Goal: Task Accomplishment & Management: Manage account settings

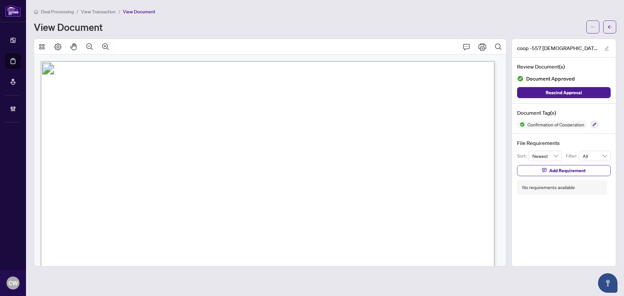
scroll to position [715, 0]
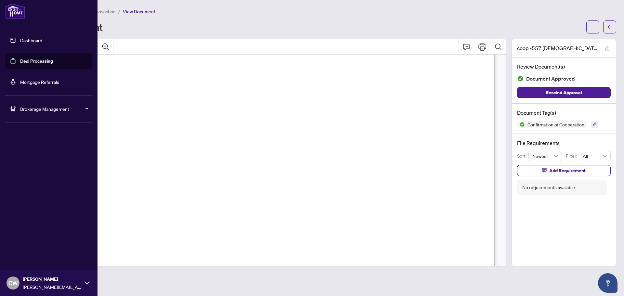
drag, startPoint x: 19, startPoint y: 64, endPoint x: 70, endPoint y: 62, distance: 50.4
click at [20, 64] on link "Deal Processing" at bounding box center [36, 61] width 33 height 6
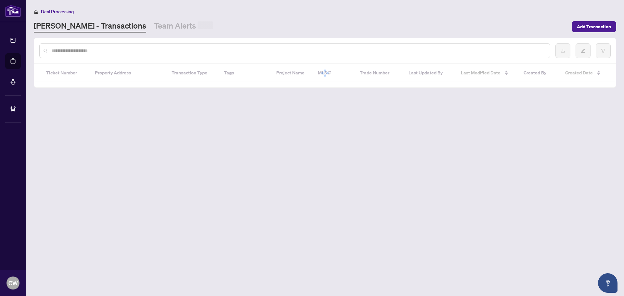
click at [109, 50] on input "text" at bounding box center [297, 50] width 493 height 7
paste input "*******"
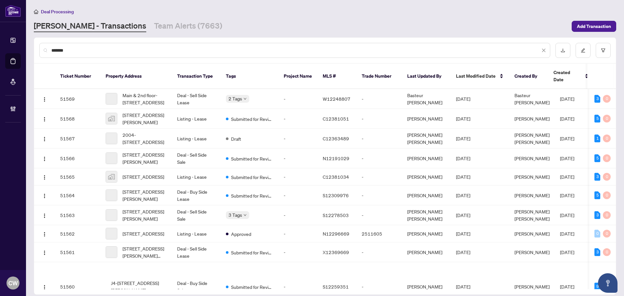
type input "*******"
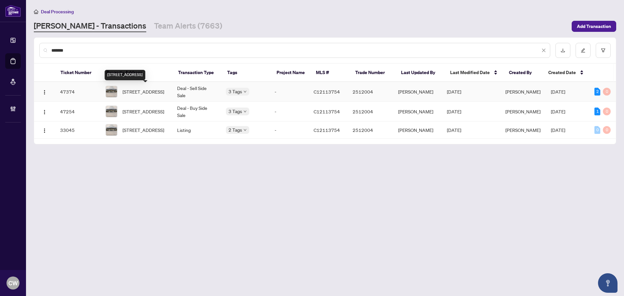
click at [134, 88] on span "[STREET_ADDRESS]" at bounding box center [143, 91] width 42 height 7
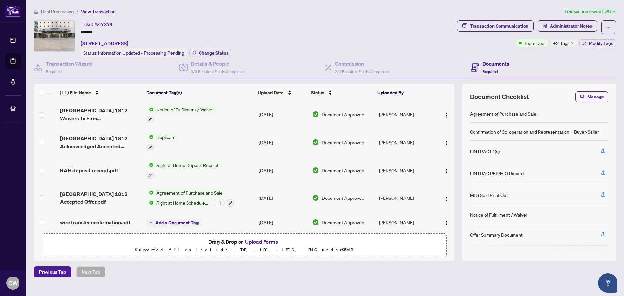
scroll to position [168, 0]
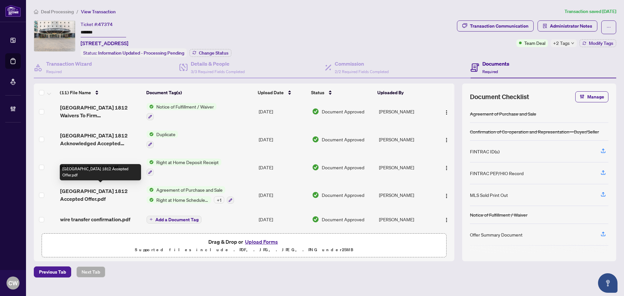
click at [87, 194] on span "[GEOGRAPHIC_DATA] 1812 Accepted Offer.pdf" at bounding box center [100, 195] width 81 height 16
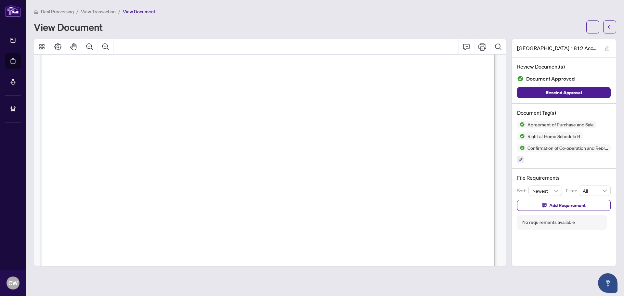
scroll to position [2558, 0]
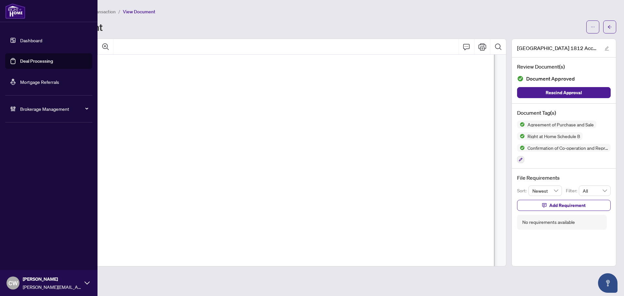
drag, startPoint x: 17, startPoint y: 62, endPoint x: 68, endPoint y: 57, distance: 51.2
click at [20, 61] on link "Deal Processing" at bounding box center [36, 61] width 33 height 6
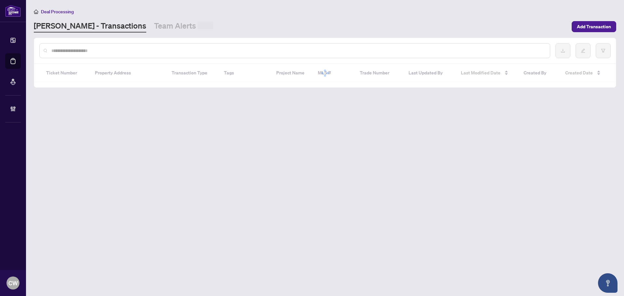
click at [105, 52] on input "text" at bounding box center [297, 50] width 493 height 7
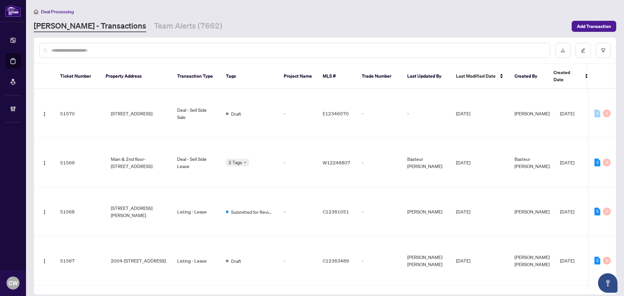
paste input "*******"
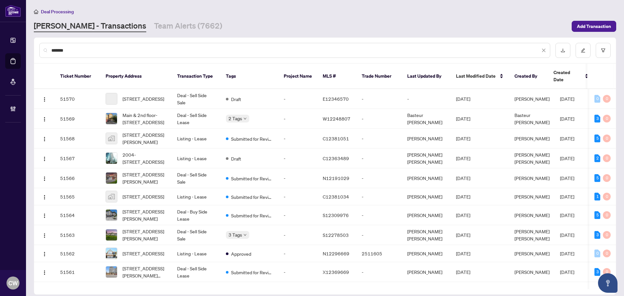
type input "*******"
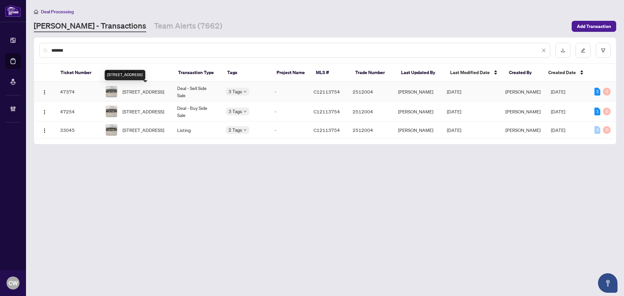
click at [146, 91] on span "[STREET_ADDRESS]" at bounding box center [143, 91] width 42 height 7
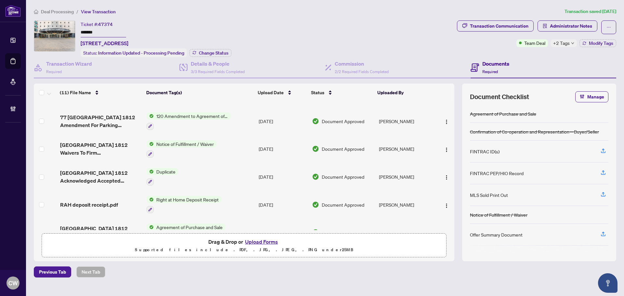
scroll to position [168, 0]
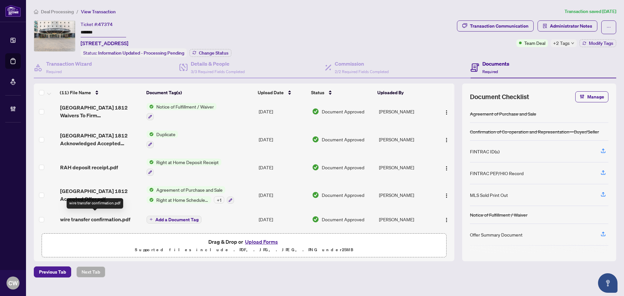
click at [93, 216] on span "wire transfer confirmation.pdf" at bounding box center [95, 219] width 70 height 8
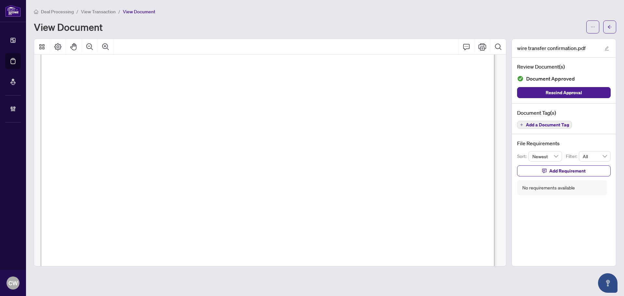
scroll to position [97, 0]
click at [612, 28] on button "button" at bounding box center [609, 26] width 13 height 13
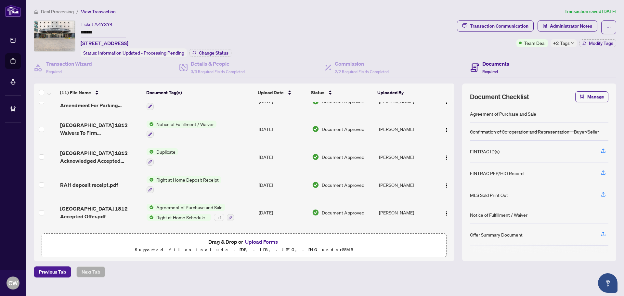
scroll to position [168, 0]
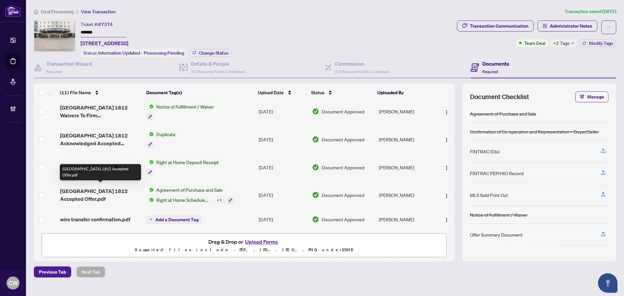
click at [99, 191] on span "[GEOGRAPHIC_DATA] 1812 Accepted Offer.pdf" at bounding box center [100, 195] width 81 height 16
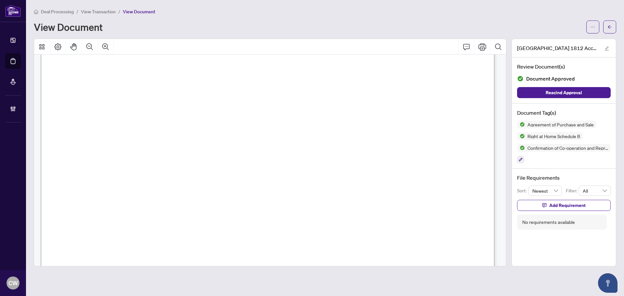
scroll to position [5982, 0]
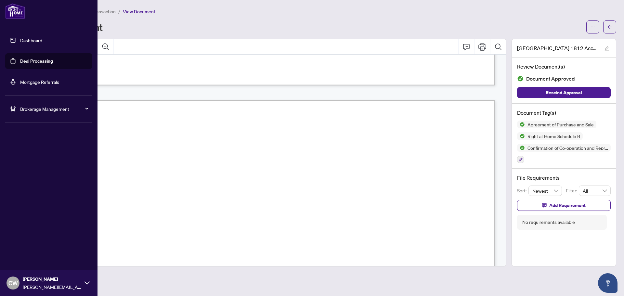
drag, startPoint x: 37, startPoint y: 59, endPoint x: 75, endPoint y: 59, distance: 38.0
click at [37, 59] on link "Deal Processing" at bounding box center [36, 61] width 33 height 6
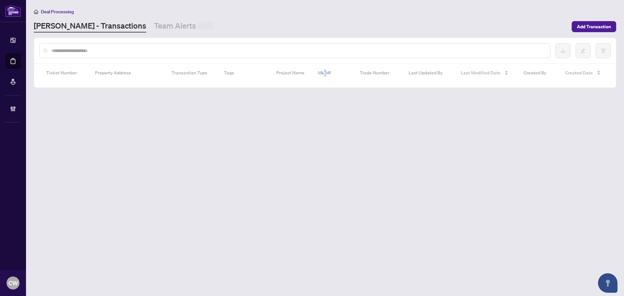
click at [110, 52] on input "text" at bounding box center [297, 50] width 493 height 7
paste input "*******"
type input "*******"
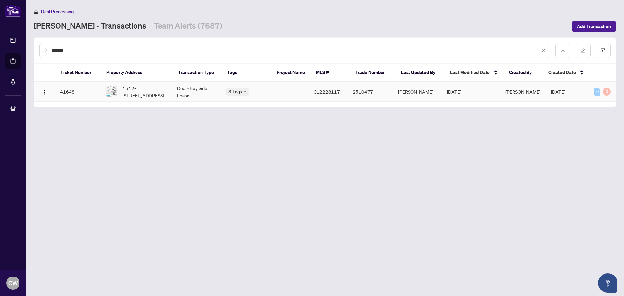
click at [139, 84] on span "1512-[STREET_ADDRESS]" at bounding box center [144, 91] width 44 height 14
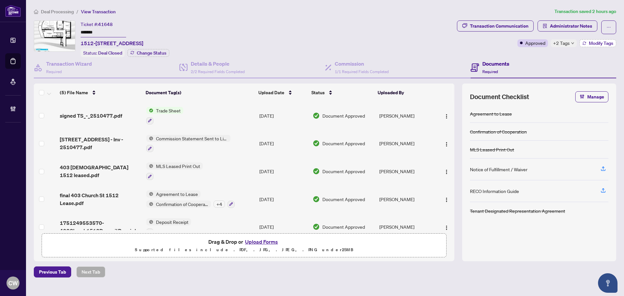
click at [595, 45] on button "Modify Tags" at bounding box center [597, 43] width 37 height 8
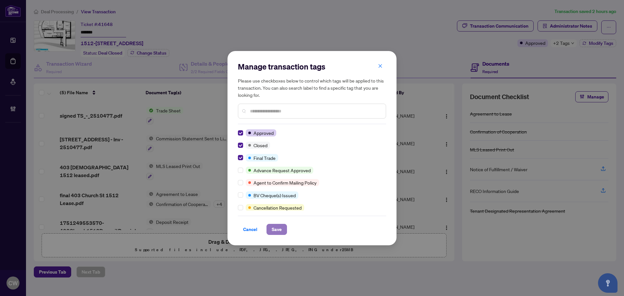
click at [276, 231] on span "Save" at bounding box center [277, 229] width 10 height 10
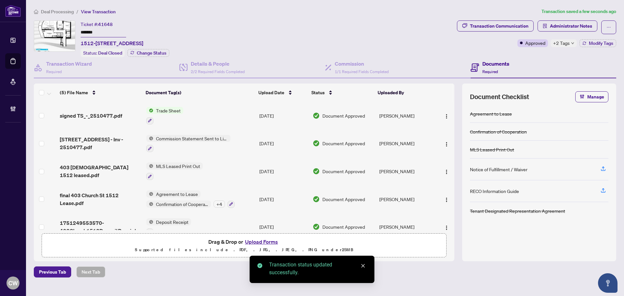
click at [80, 116] on span "signed TS_-_2510477.pdf" at bounding box center [91, 116] width 62 height 8
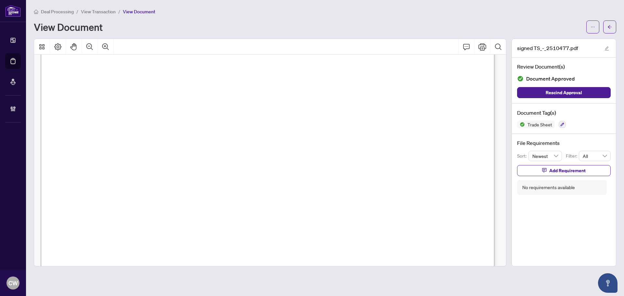
scroll to position [195, 0]
click at [611, 25] on icon "arrow-left" at bounding box center [609, 27] width 5 height 5
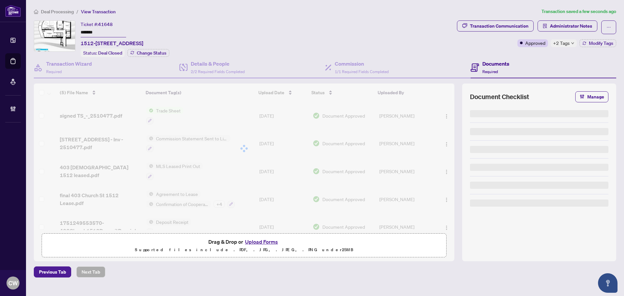
click at [262, 237] on button "Upload Forms" at bounding box center [261, 241] width 37 height 8
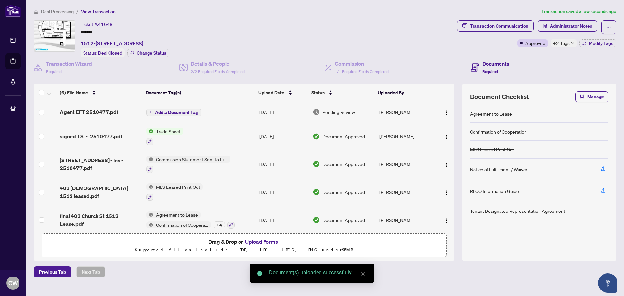
click at [189, 110] on span "Add a Document Tag" at bounding box center [176, 112] width 43 height 5
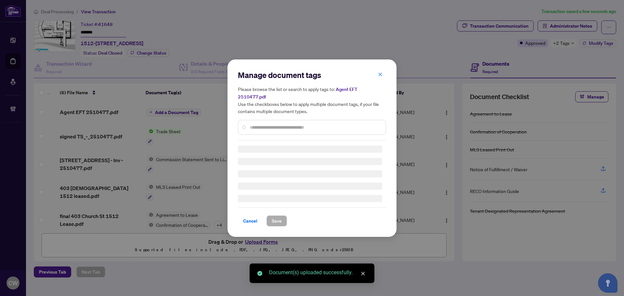
click at [278, 119] on div "Manage document tags Please browse the list or search to apply tags to: Agent E…" at bounding box center [312, 105] width 148 height 70
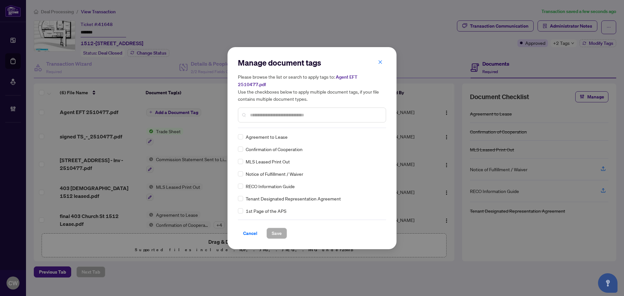
click at [272, 115] on div at bounding box center [312, 115] width 148 height 15
click at [272, 112] on input "text" at bounding box center [315, 114] width 131 height 7
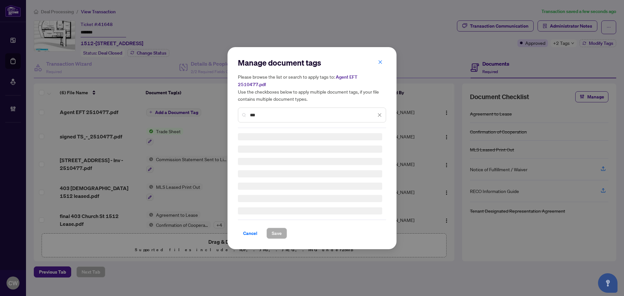
type input "***"
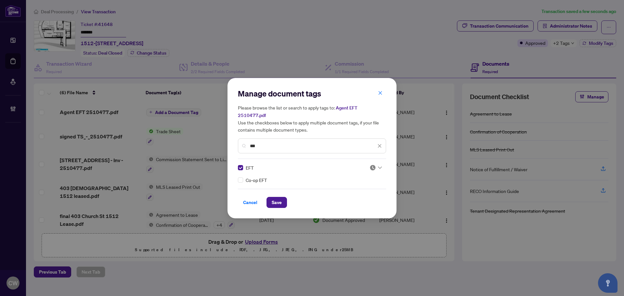
click at [372, 165] on img at bounding box center [372, 167] width 6 height 6
click at [366, 195] on div "Approved" at bounding box center [356, 195] width 42 height 7
click at [267, 199] on button "Save" at bounding box center [276, 202] width 20 height 11
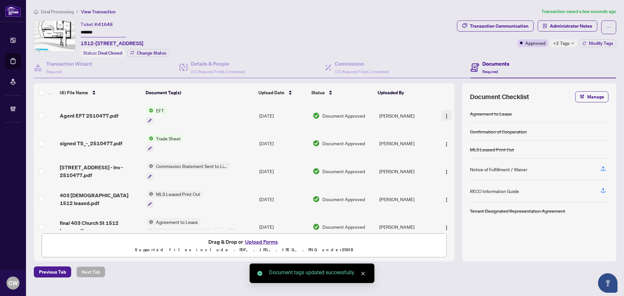
click at [446, 115] on img "button" at bounding box center [446, 116] width 5 height 5
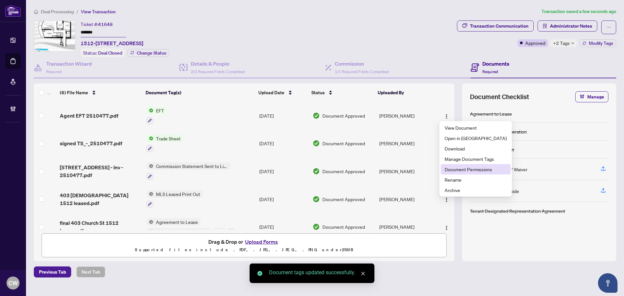
click at [464, 168] on span "Document Permissions" at bounding box center [475, 169] width 62 height 7
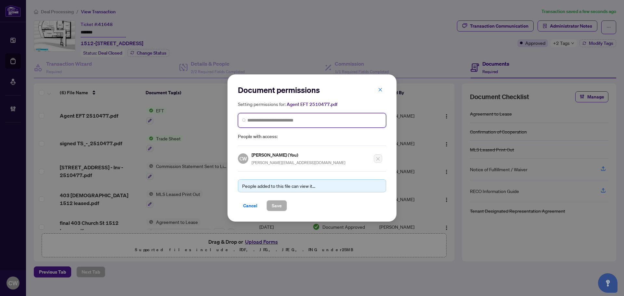
paste input "**********"
click at [312, 119] on input "search" at bounding box center [314, 120] width 134 height 7
type input "**********"
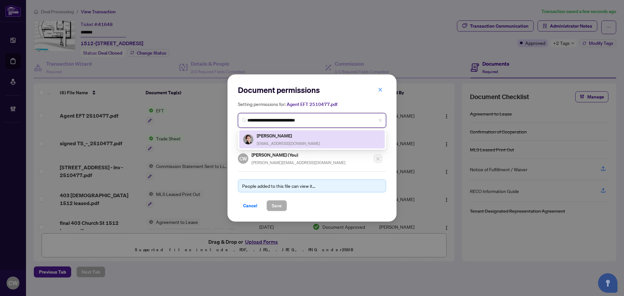
drag, startPoint x: 267, startPoint y: 137, endPoint x: 271, endPoint y: 138, distance: 4.0
click at [267, 137] on h5 "[PERSON_NAME]" at bounding box center [288, 135] width 63 height 7
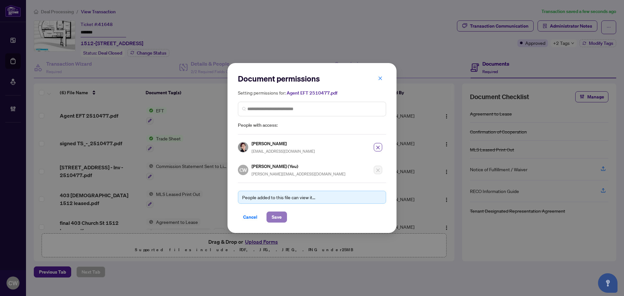
click at [279, 217] on span "Save" at bounding box center [277, 217] width 10 height 10
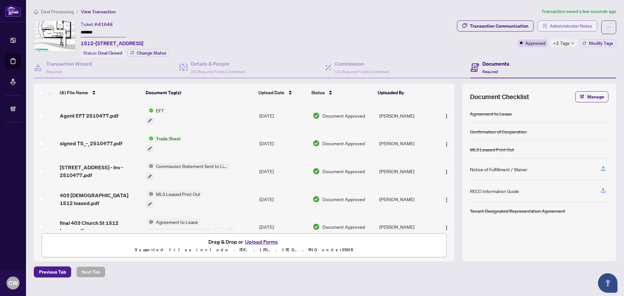
click at [568, 25] on span "Administrator Notes" at bounding box center [571, 26] width 42 height 10
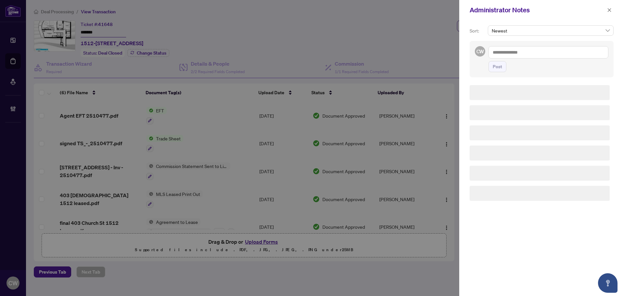
click at [515, 56] on textarea at bounding box center [548, 52] width 120 height 12
paste textarea "**********"
type textarea "**********"
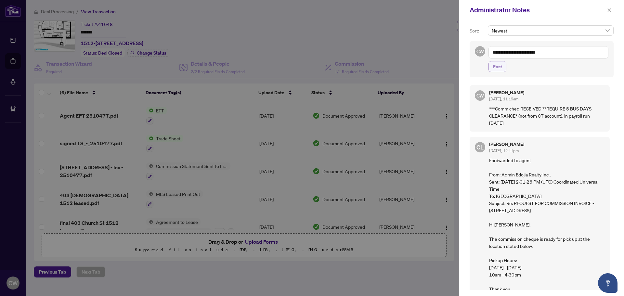
click at [499, 67] on span "Post" at bounding box center [496, 66] width 9 height 10
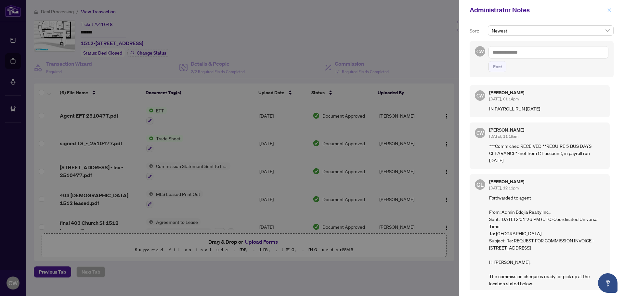
click at [610, 11] on icon "close" at bounding box center [609, 10] width 5 height 5
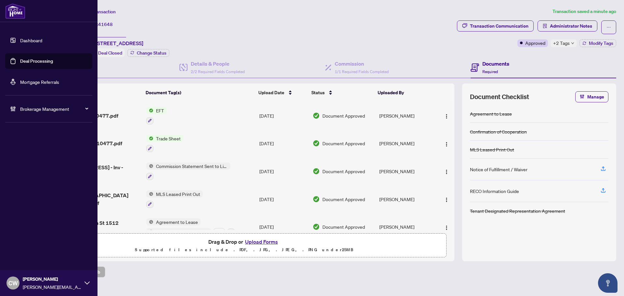
click at [23, 60] on link "Deal Processing" at bounding box center [36, 61] width 33 height 6
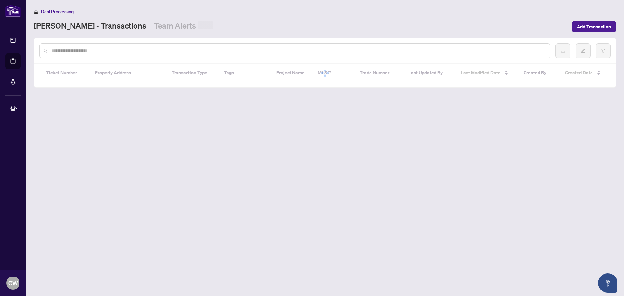
click at [106, 46] on div at bounding box center [294, 50] width 511 height 15
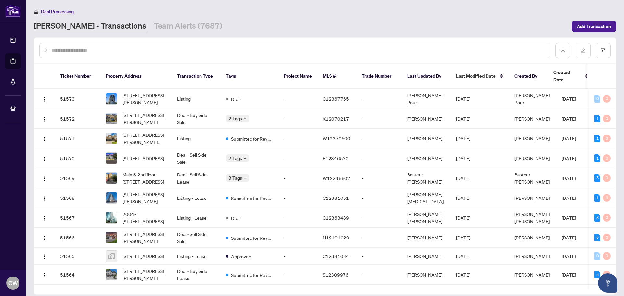
click at [87, 47] on input "text" at bounding box center [297, 50] width 493 height 7
type input "*******"
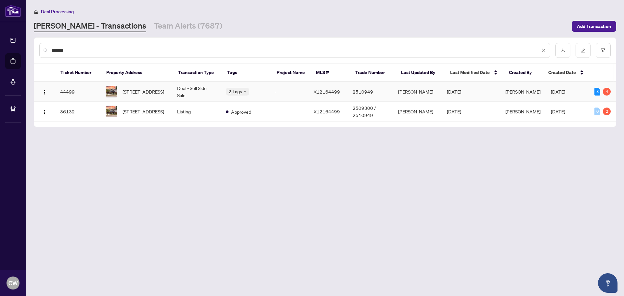
click at [136, 91] on span "[STREET_ADDRESS]" at bounding box center [143, 91] width 42 height 7
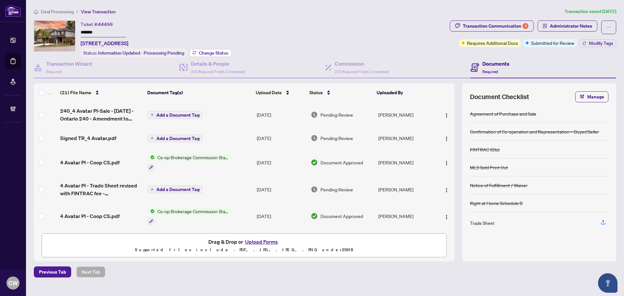
click at [212, 53] on span "Change Status" at bounding box center [214, 53] width 30 height 5
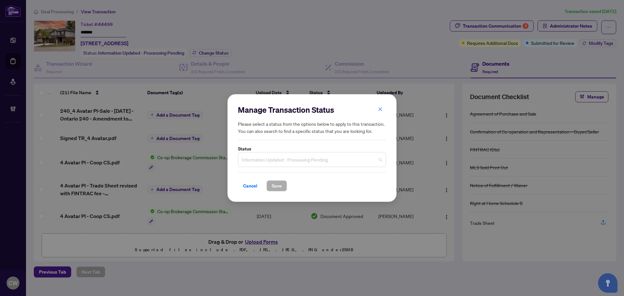
click at [282, 154] on span "Information Updated - Processing Pending" at bounding box center [312, 159] width 140 height 12
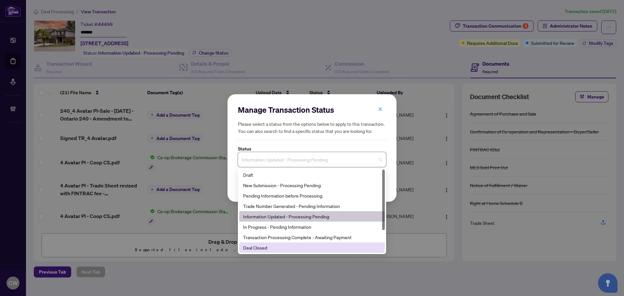
click at [277, 246] on div "Deal Closed" at bounding box center [312, 247] width 138 height 7
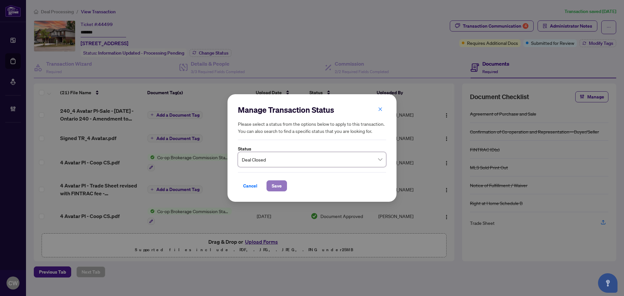
click at [276, 188] on span "Save" at bounding box center [277, 186] width 10 height 10
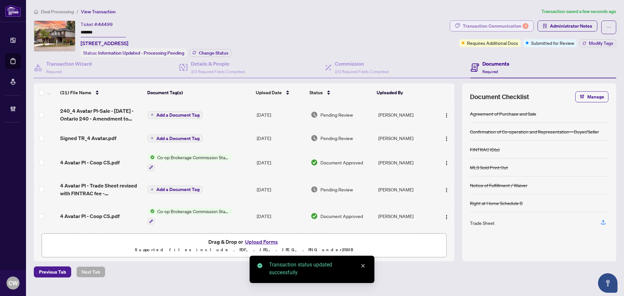
click at [513, 22] on div "Transaction Communication 4" at bounding box center [496, 26] width 66 height 10
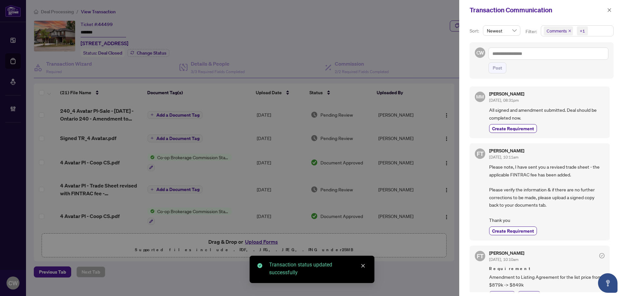
click at [569, 29] on icon "close" at bounding box center [569, 30] width 3 height 3
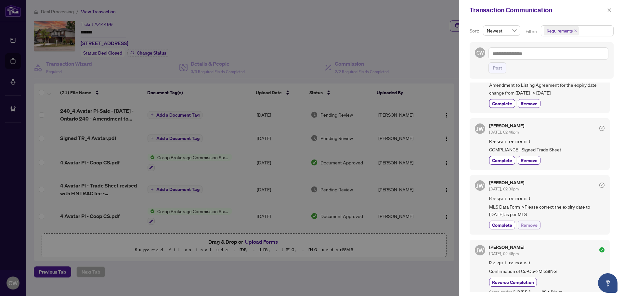
scroll to position [130, 0]
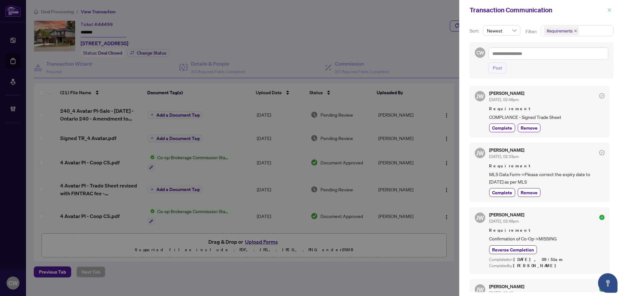
click at [608, 12] on icon "close" at bounding box center [609, 10] width 5 height 5
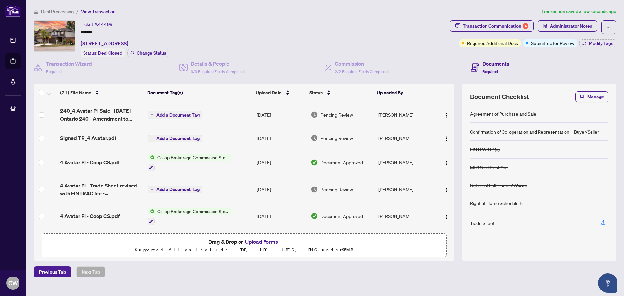
click at [100, 138] on span "Signed TR_4 Avatar.pdf" at bounding box center [88, 138] width 56 height 8
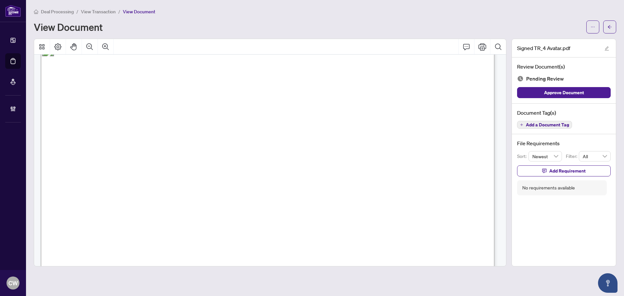
scroll to position [10, 0]
click at [608, 29] on icon "arrow-left" at bounding box center [609, 27] width 5 height 5
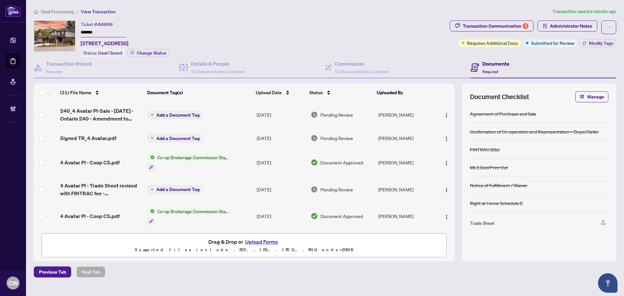
click at [173, 137] on span "Add a Document Tag" at bounding box center [177, 138] width 43 height 5
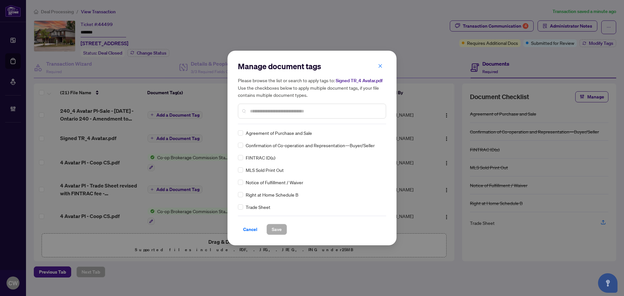
click at [257, 114] on input "text" at bounding box center [315, 111] width 131 height 7
type input "*****"
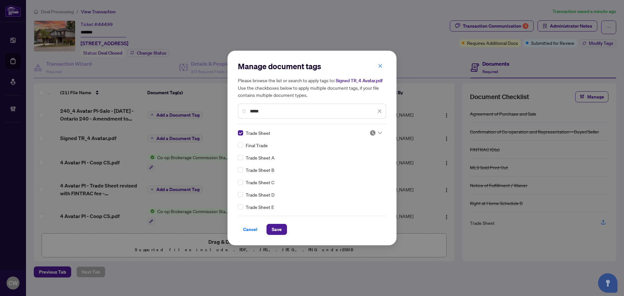
click at [376, 133] on div at bounding box center [375, 133] width 12 height 6
click at [367, 164] on div "Approved" at bounding box center [354, 164] width 42 height 7
click at [279, 226] on span "Save" at bounding box center [277, 229] width 10 height 10
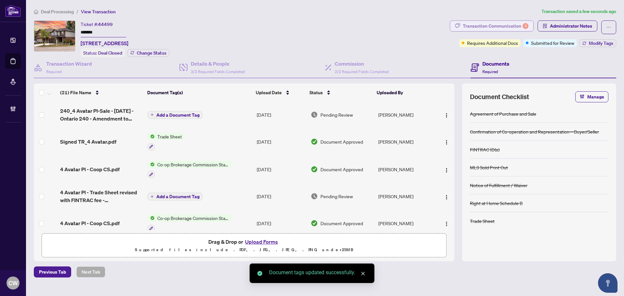
click at [515, 29] on div "Transaction Communication 4" at bounding box center [496, 26] width 66 height 10
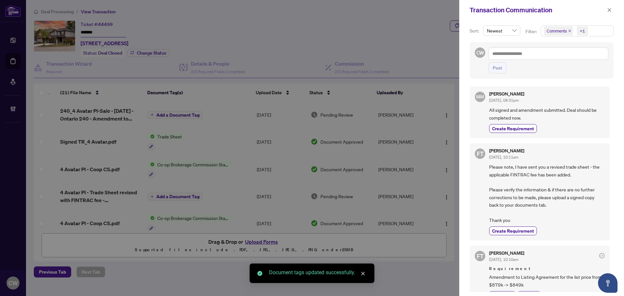
click at [569, 30] on icon "close" at bounding box center [569, 30] width 3 height 3
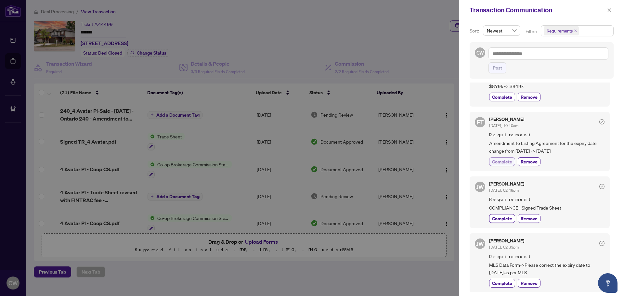
scroll to position [65, 0]
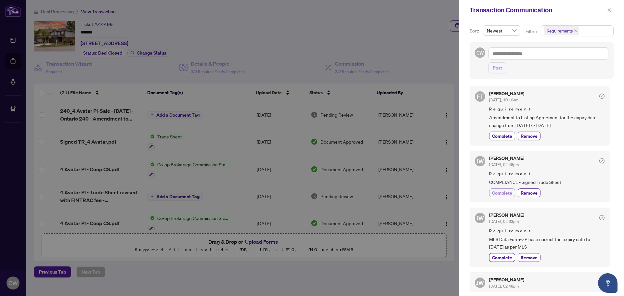
click at [505, 194] on span "Complete" at bounding box center [502, 192] width 20 height 7
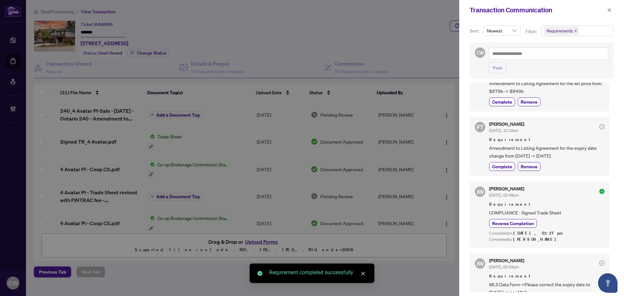
scroll to position [0, 0]
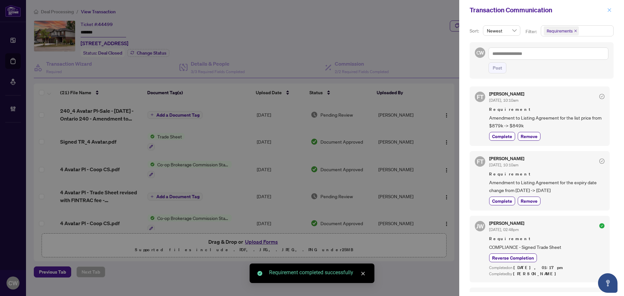
click at [607, 9] on icon "close" at bounding box center [609, 10] width 5 height 5
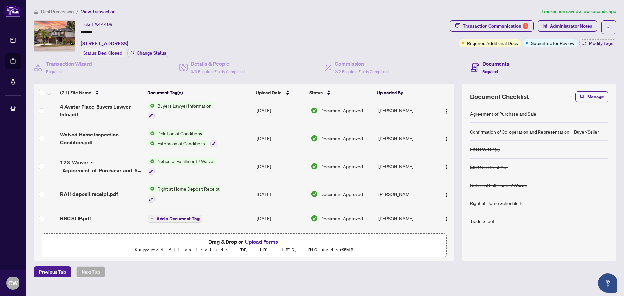
scroll to position [422, 0]
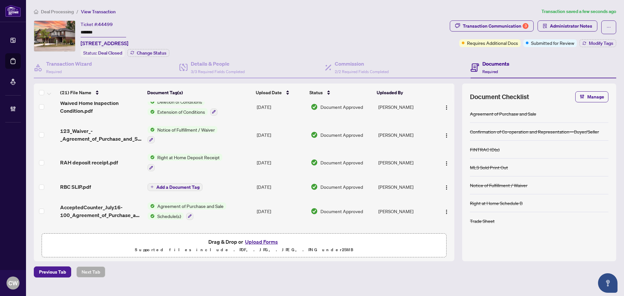
click at [84, 205] on span "AcceptedCounter_July16-100_Agreement_of_Purchase_and_Sale_-_PropTx-OREA__21___1…" at bounding box center [101, 211] width 82 height 16
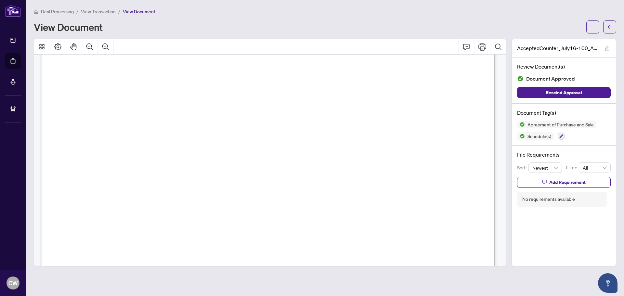
scroll to position [2638, 0]
click at [605, 28] on button "button" at bounding box center [609, 26] width 13 height 13
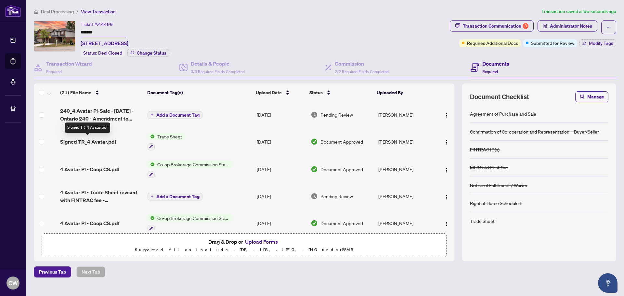
click at [86, 141] on span "Signed TR_4 Avatar.pdf" at bounding box center [88, 142] width 56 height 8
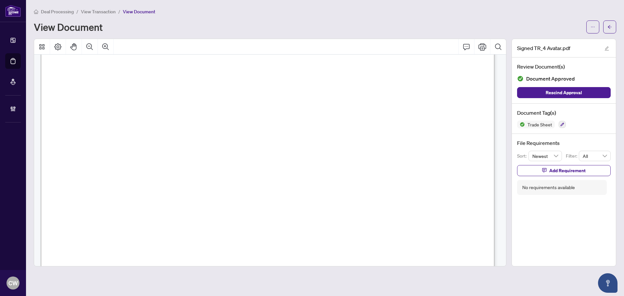
scroll to position [260, 0]
click at [607, 30] on span "button" at bounding box center [609, 27] width 5 height 10
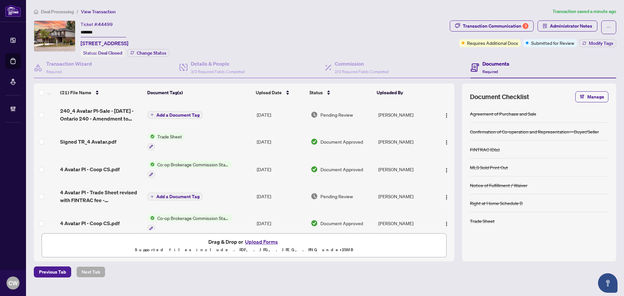
click at [262, 239] on button "Upload Forms" at bounding box center [261, 241] width 37 height 8
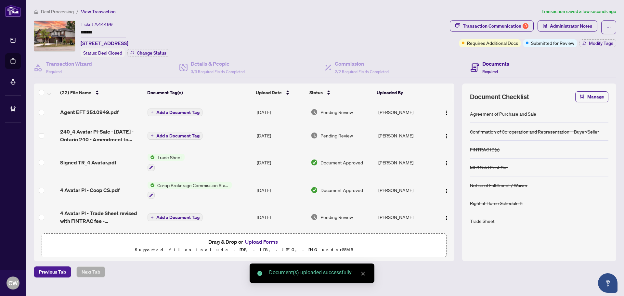
click at [191, 112] on span "Add a Document Tag" at bounding box center [177, 112] width 43 height 5
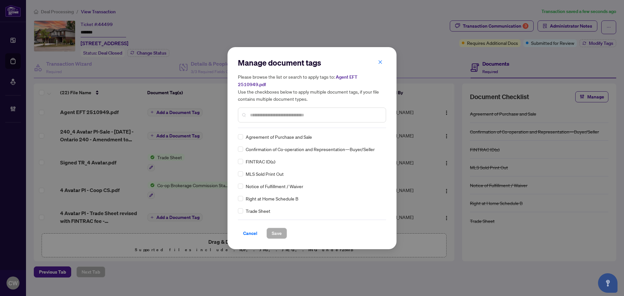
click at [268, 111] on input "text" at bounding box center [315, 114] width 131 height 7
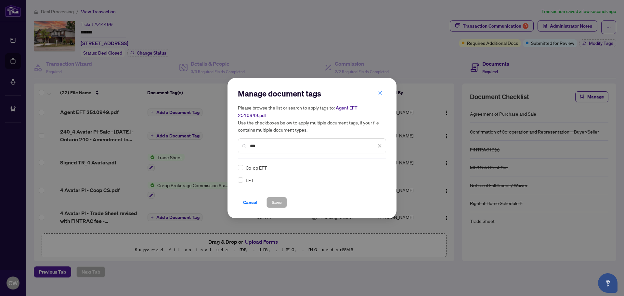
type input "***"
click at [371, 164] on img at bounding box center [372, 167] width 6 height 6
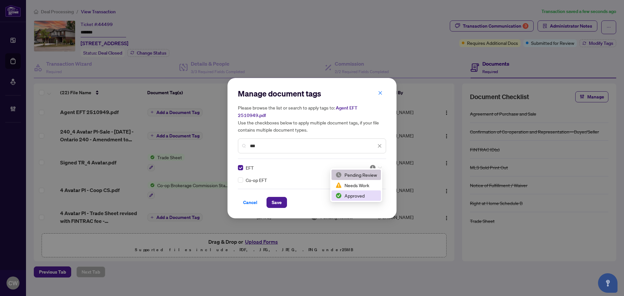
click at [354, 205] on div "Manage document tags Please browse the list or search to apply tags to: Agent E…" at bounding box center [311, 148] width 169 height 140
click at [352, 197] on div "Cancel Save" at bounding box center [312, 202] width 148 height 11
click at [373, 164] on img at bounding box center [372, 167] width 6 height 6
click at [359, 197] on div "Approved" at bounding box center [356, 195] width 42 height 7
click at [278, 197] on span "Save" at bounding box center [277, 202] width 10 height 10
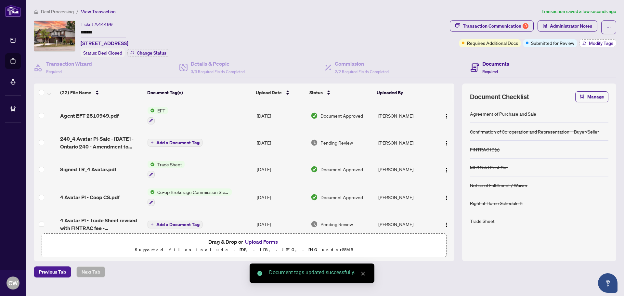
click at [601, 41] on span "Modify Tags" at bounding box center [601, 43] width 24 height 5
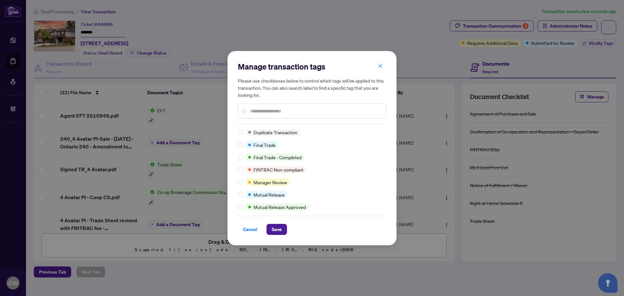
scroll to position [0, 0]
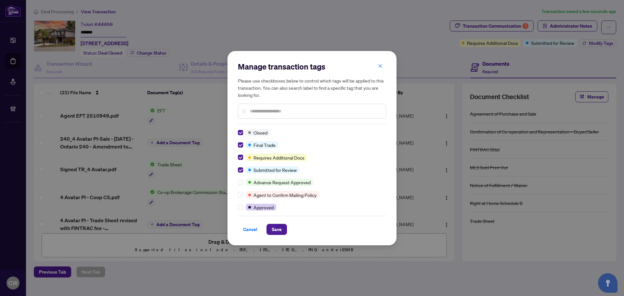
click at [277, 235] on div "Manage transaction tags Please use checkboxes below to control which tags will …" at bounding box center [311, 148] width 169 height 194
click at [276, 226] on span "Save" at bounding box center [277, 229] width 10 height 10
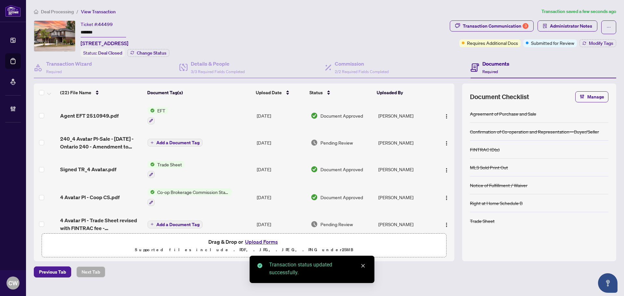
click at [515, 24] on div "Transaction Communication 3" at bounding box center [496, 26] width 66 height 10
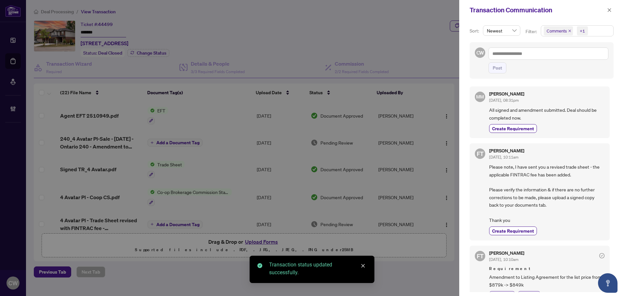
click at [569, 29] on icon "close" at bounding box center [569, 30] width 3 height 3
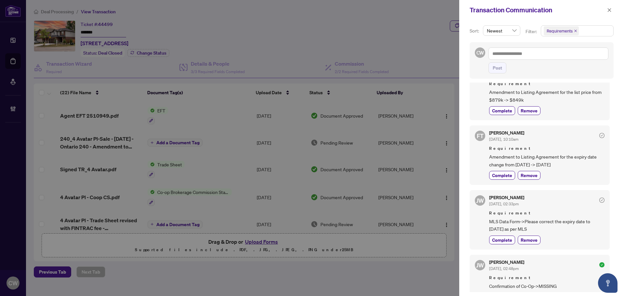
scroll to position [65, 0]
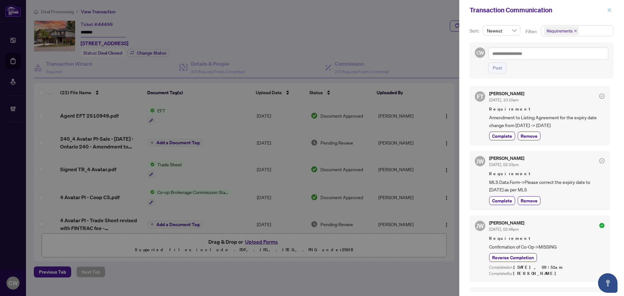
click at [610, 11] on icon "close" at bounding box center [609, 10] width 4 height 4
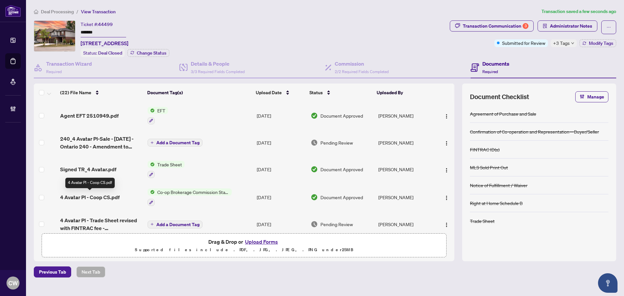
click at [95, 195] on span "4 Avatar Pl - Coop CS.pdf" at bounding box center [89, 197] width 59 height 8
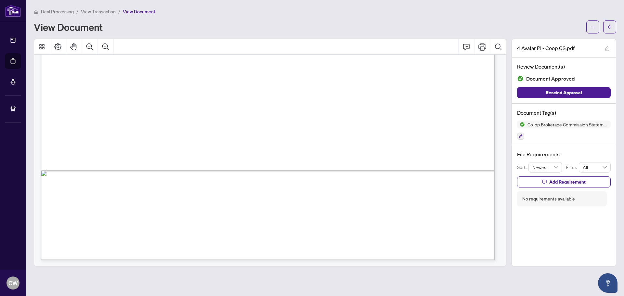
scroll to position [357, 0]
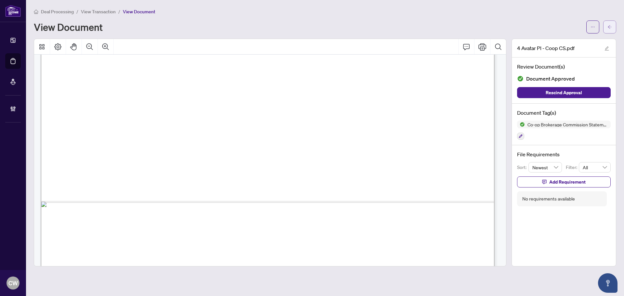
click at [607, 29] on icon "arrow-left" at bounding box center [609, 27] width 5 height 5
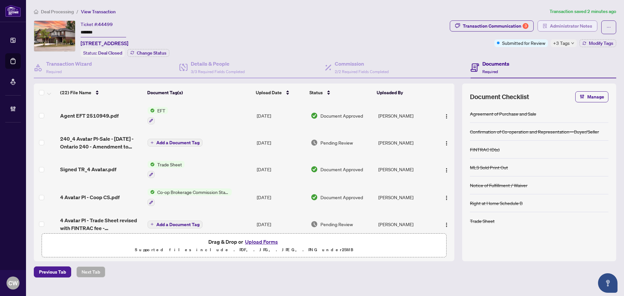
click at [577, 27] on span "Administrator Notes" at bounding box center [571, 26] width 42 height 10
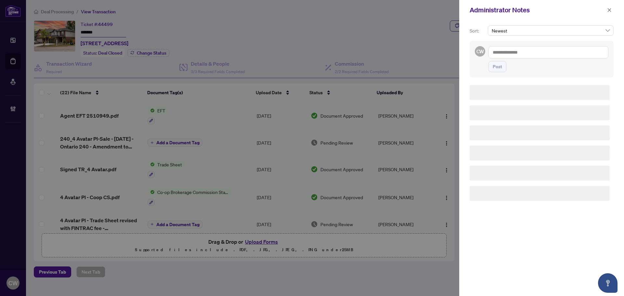
click at [528, 54] on textarea at bounding box center [548, 52] width 120 height 12
paste textarea "**********"
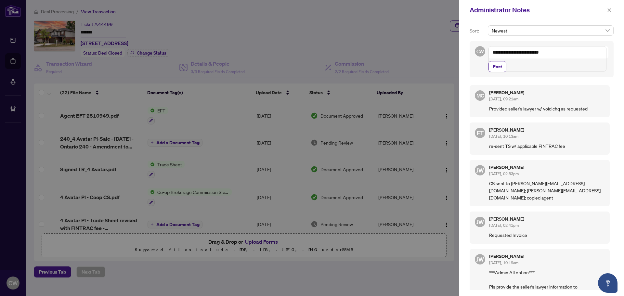
paste textarea "**********"
type textarea "**********"
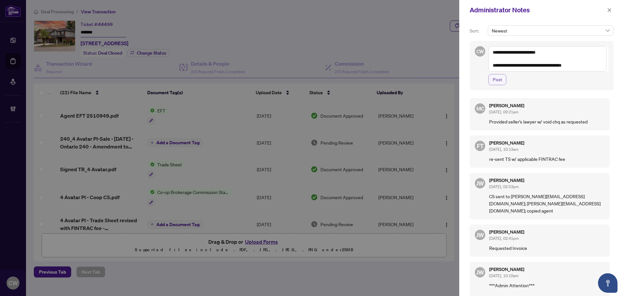
click at [499, 83] on span "Post" at bounding box center [496, 79] width 9 height 10
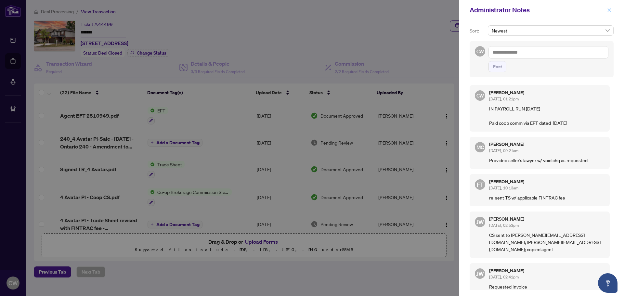
click at [611, 9] on icon "close" at bounding box center [609, 10] width 4 height 4
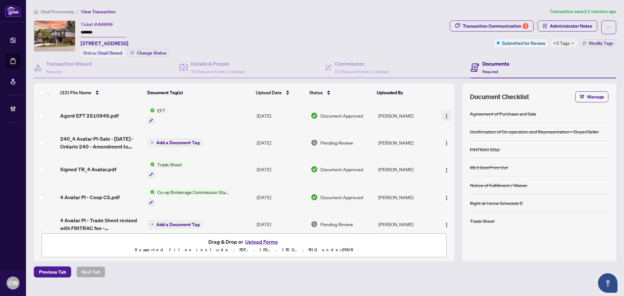
click at [445, 117] on img "button" at bounding box center [446, 116] width 5 height 5
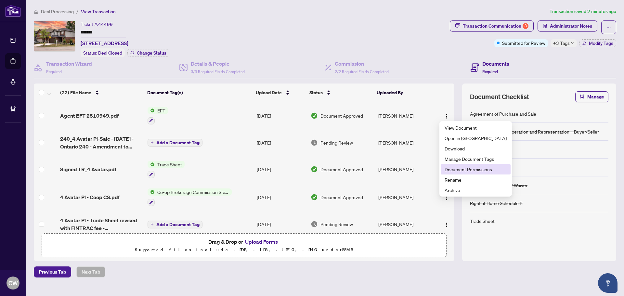
click at [465, 168] on span "Document Permissions" at bounding box center [475, 169] width 62 height 7
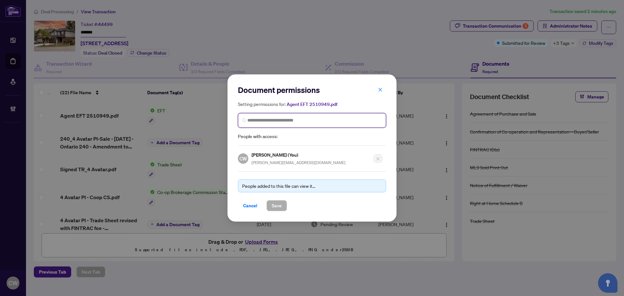
click at [279, 119] on input "search" at bounding box center [314, 120] width 134 height 7
paste input "**********"
type input "**********"
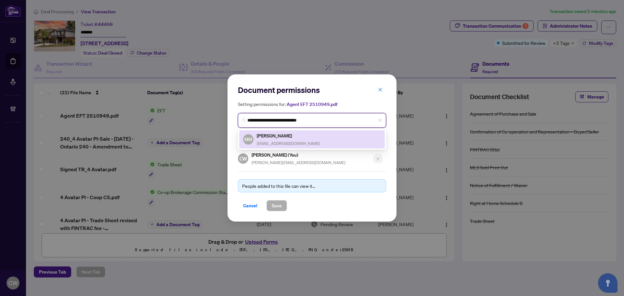
click at [285, 136] on h5 "[PERSON_NAME]" at bounding box center [288, 135] width 63 height 7
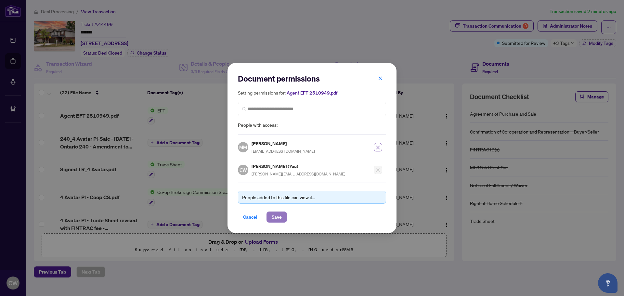
click at [276, 219] on span "Save" at bounding box center [277, 217] width 10 height 10
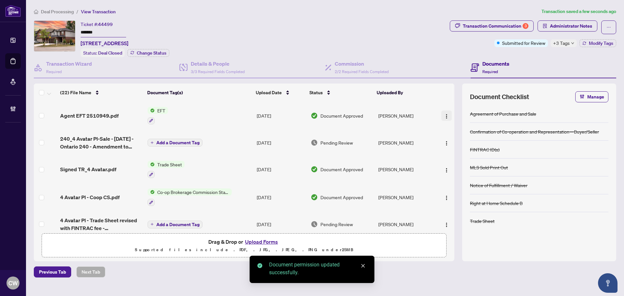
click at [447, 114] on img "button" at bounding box center [446, 116] width 5 height 5
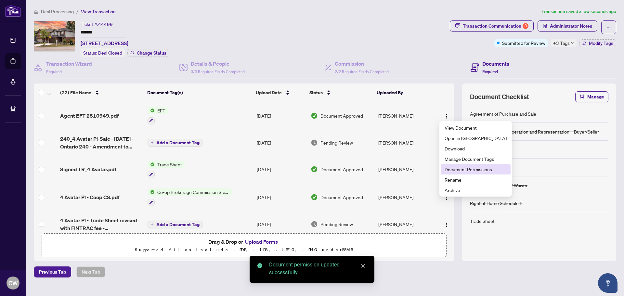
click at [455, 166] on span "Document Permissions" at bounding box center [475, 169] width 62 height 7
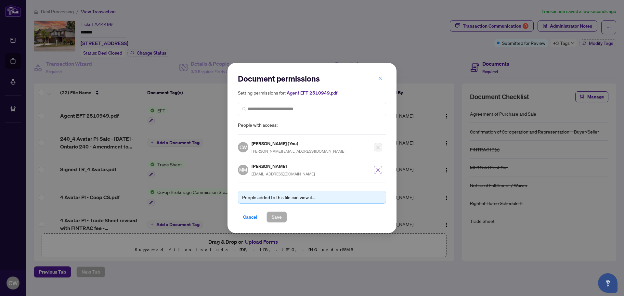
click at [379, 81] on icon "close" at bounding box center [380, 78] width 5 height 5
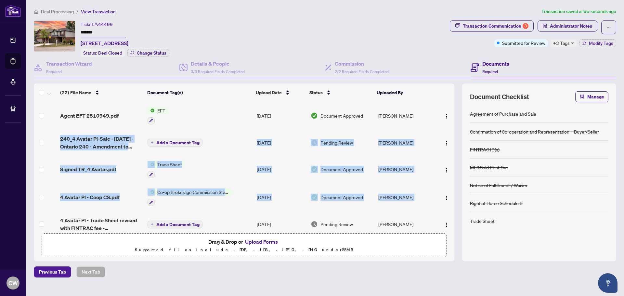
drag, startPoint x: 452, startPoint y: 124, endPoint x: 442, endPoint y: 209, distance: 84.7
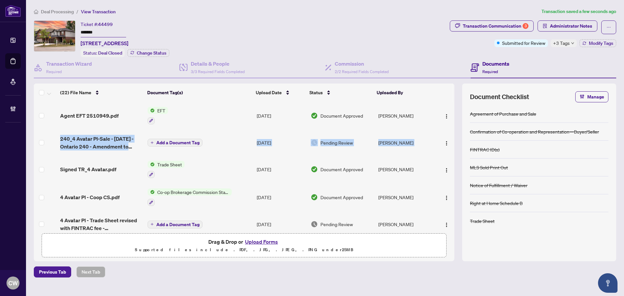
drag, startPoint x: 452, startPoint y: 110, endPoint x: 452, endPoint y: 146, distance: 35.7
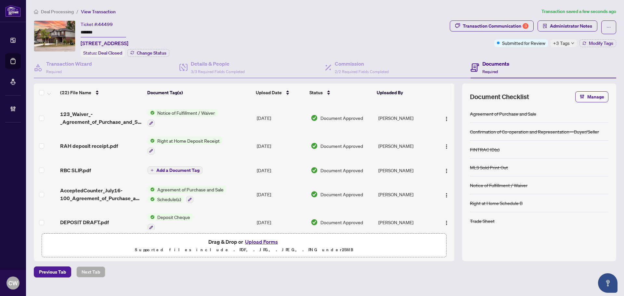
scroll to position [473, 0]
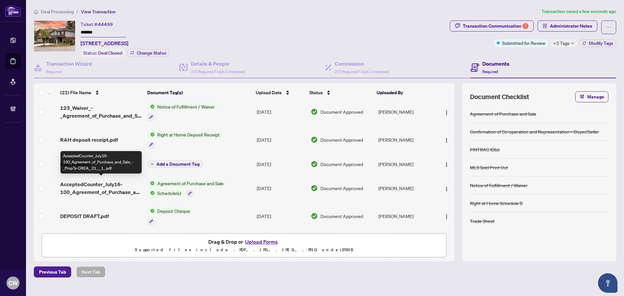
click at [112, 183] on span "AcceptedCounter_July16-100_Agreement_of_Purchase_and_Sale_-_PropTx-OREA__21___1…" at bounding box center [101, 188] width 82 height 16
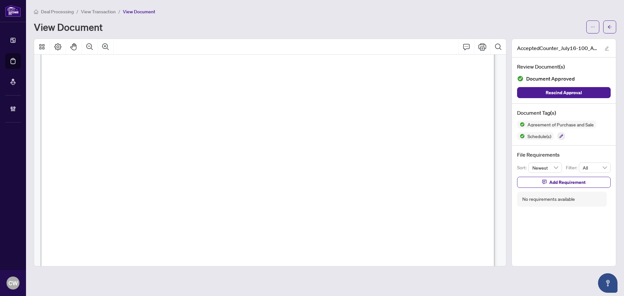
scroll to position [2661, 0]
click at [611, 27] on icon "arrow-left" at bounding box center [609, 27] width 5 height 5
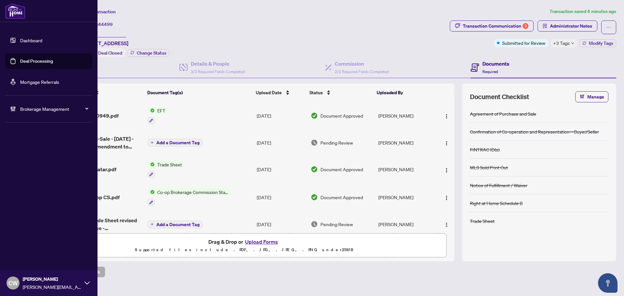
drag, startPoint x: 23, startPoint y: 60, endPoint x: 31, endPoint y: 60, distance: 7.8
click at [23, 60] on link "Deal Processing" at bounding box center [36, 61] width 33 height 6
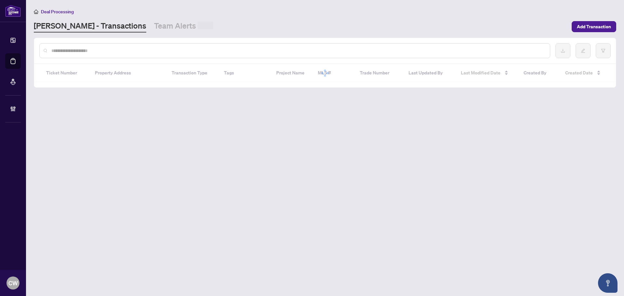
click at [121, 45] on div at bounding box center [294, 50] width 511 height 15
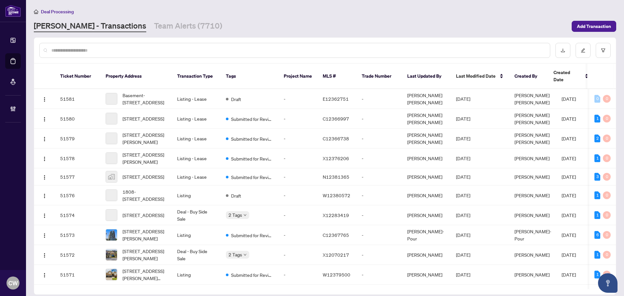
click at [118, 47] on input "text" at bounding box center [297, 50] width 493 height 7
paste input "*******"
type input "*******"
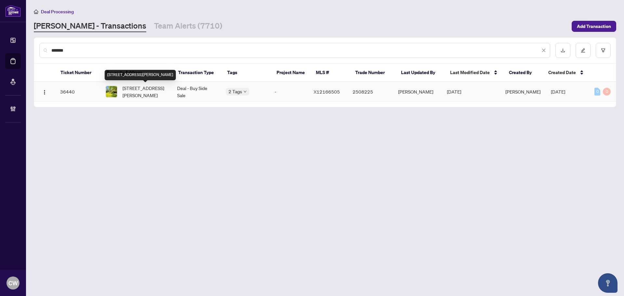
click at [138, 92] on span "[STREET_ADDRESS][PERSON_NAME]" at bounding box center [144, 91] width 44 height 14
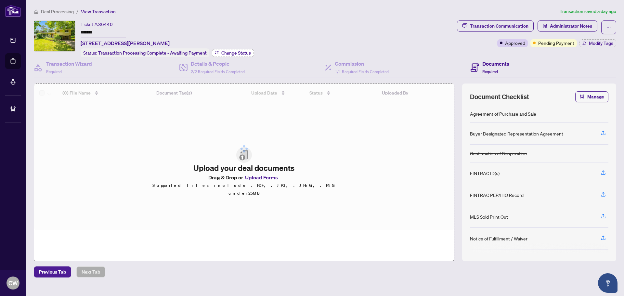
click at [231, 51] on span "Change Status" at bounding box center [236, 53] width 30 height 5
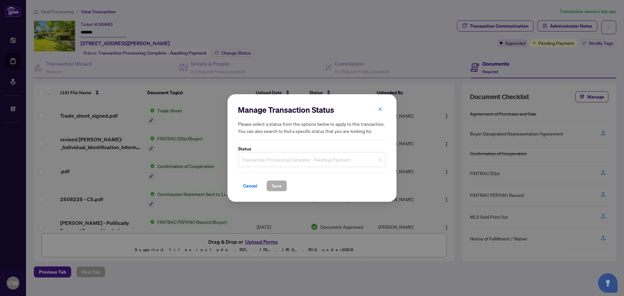
click at [302, 164] on span "Transaction Processing Complete - Awaiting Payment" at bounding box center [312, 159] width 140 height 12
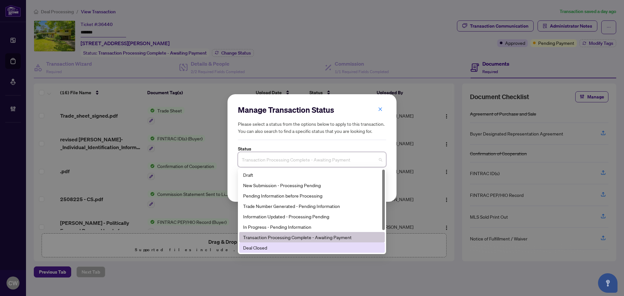
click at [288, 245] on div "Deal Closed" at bounding box center [312, 247] width 138 height 7
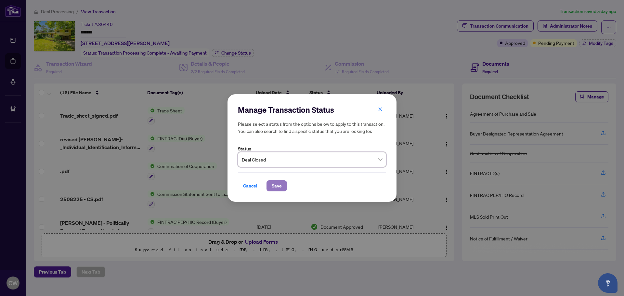
click at [281, 189] on button "Save" at bounding box center [276, 185] width 20 height 11
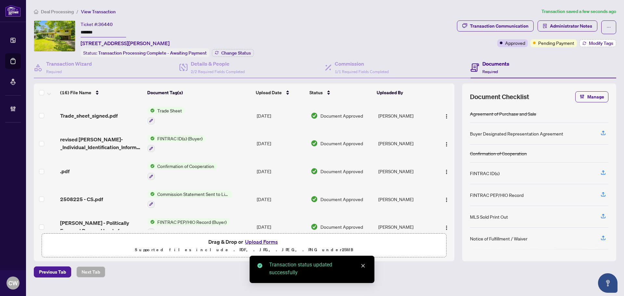
click at [596, 44] on span "Modify Tags" at bounding box center [601, 43] width 24 height 5
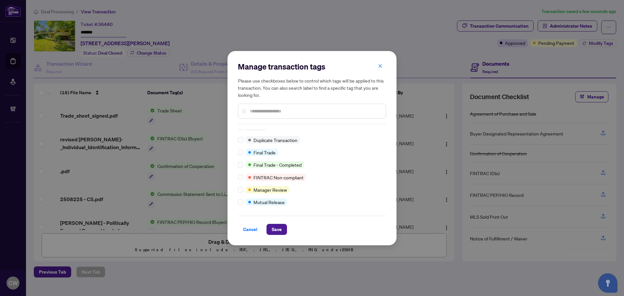
scroll to position [6, 0]
click at [276, 223] on div "Cancel Save" at bounding box center [312, 225] width 148 height 19
click at [278, 229] on span "Save" at bounding box center [277, 229] width 10 height 10
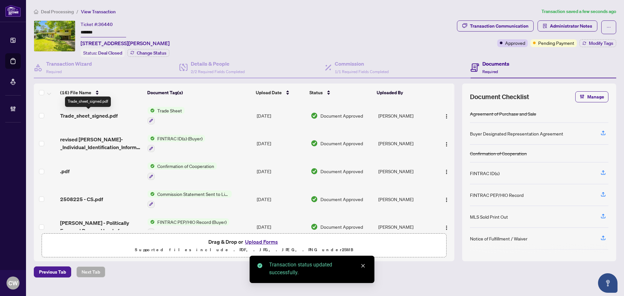
click at [105, 114] on span "Trade_sheet_signed.pdf" at bounding box center [88, 116] width 57 height 8
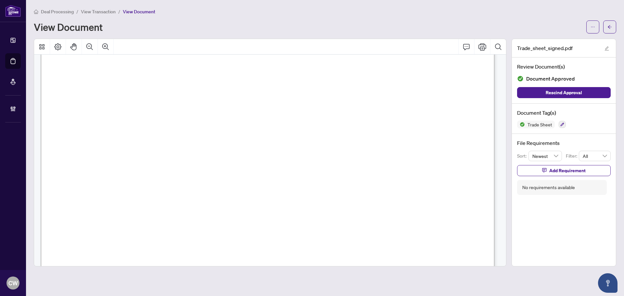
scroll to position [260, 0]
click at [611, 23] on span "button" at bounding box center [609, 27] width 5 height 10
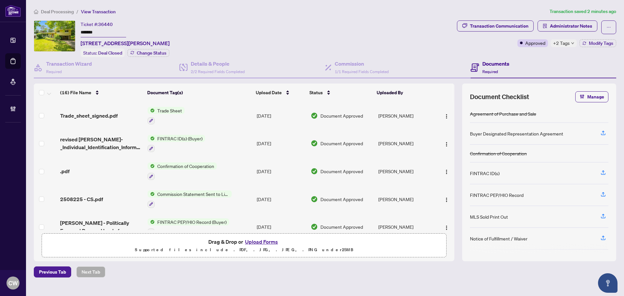
click at [265, 241] on button "Upload Forms" at bounding box center [261, 241] width 37 height 8
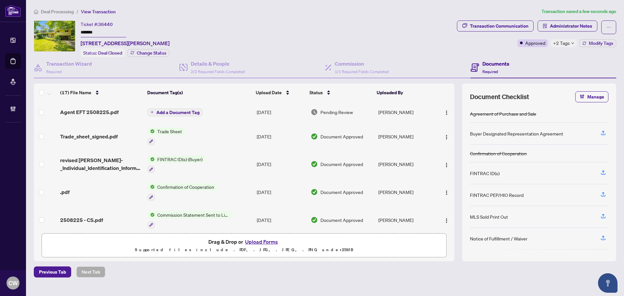
click at [190, 111] on span "Add a Document Tag" at bounding box center [177, 112] width 43 height 5
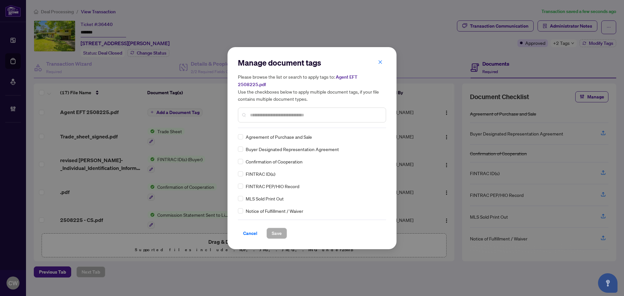
click at [261, 111] on input "text" at bounding box center [315, 114] width 131 height 7
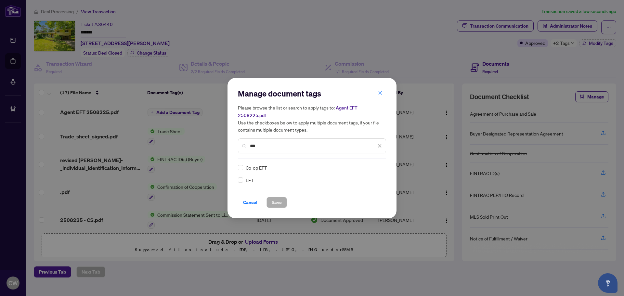
type input "***"
click at [371, 164] on img at bounding box center [372, 167] width 6 height 6
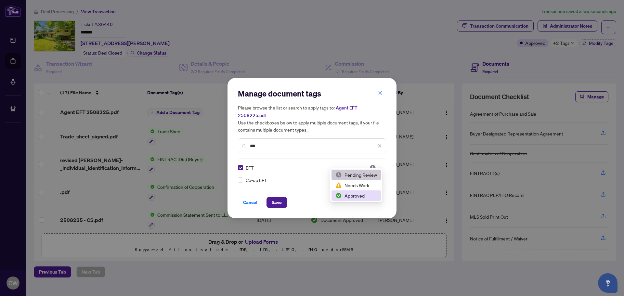
click at [351, 195] on div "Approved" at bounding box center [356, 195] width 42 height 7
click at [276, 197] on span "Save" at bounding box center [277, 202] width 10 height 10
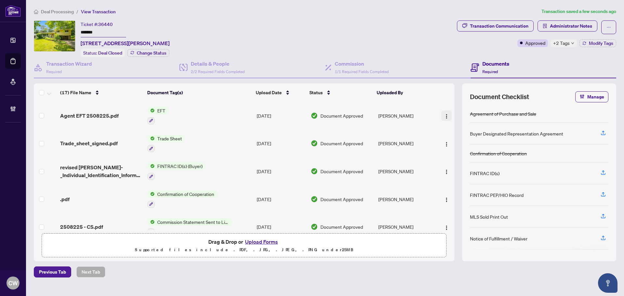
click at [445, 114] on img "button" at bounding box center [446, 116] width 5 height 5
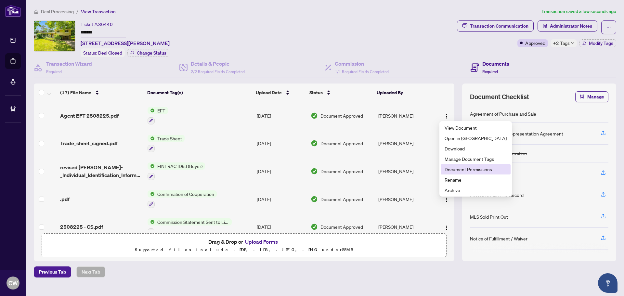
click at [457, 169] on span "Document Permissions" at bounding box center [475, 169] width 62 height 7
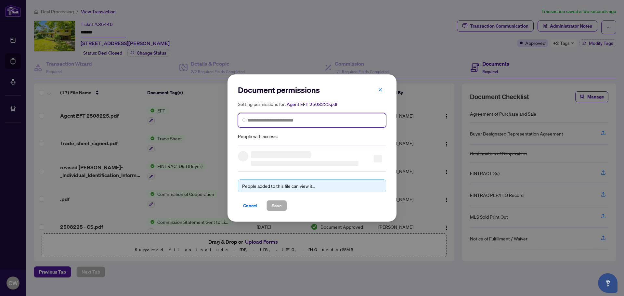
paste input "**********"
click at [316, 118] on input "search" at bounding box center [314, 120] width 134 height 7
type input "**********"
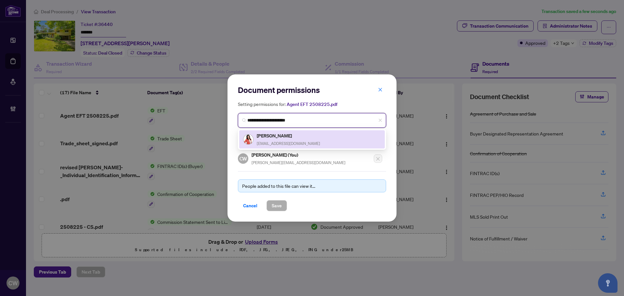
click at [283, 136] on h5 "[PERSON_NAME]" at bounding box center [288, 135] width 63 height 7
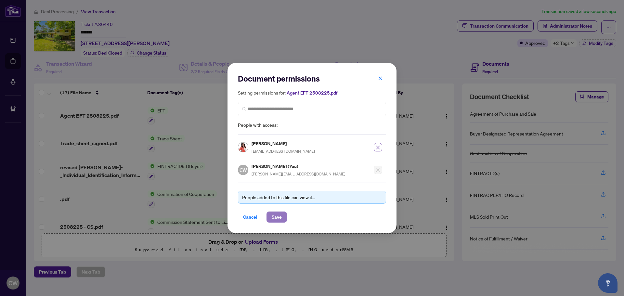
click at [281, 218] on span "Save" at bounding box center [277, 217] width 10 height 10
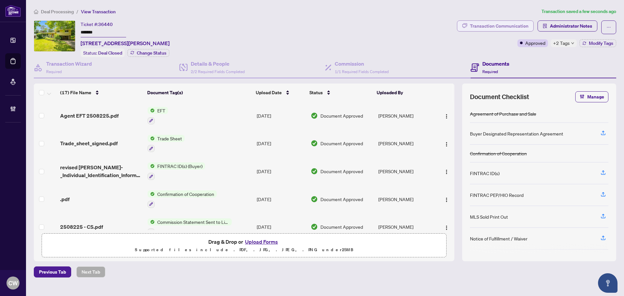
click at [517, 23] on div "Transaction Communication" at bounding box center [499, 26] width 58 height 10
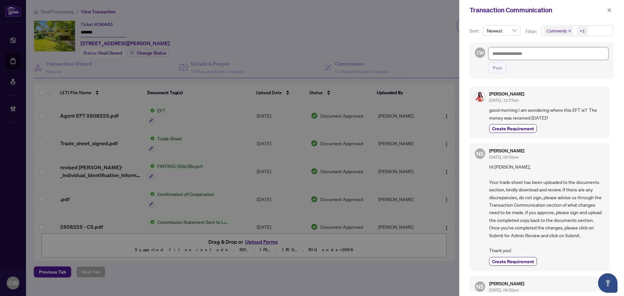
click at [512, 52] on textarea at bounding box center [548, 53] width 120 height 12
paste textarea "**********"
type textarea "**********"
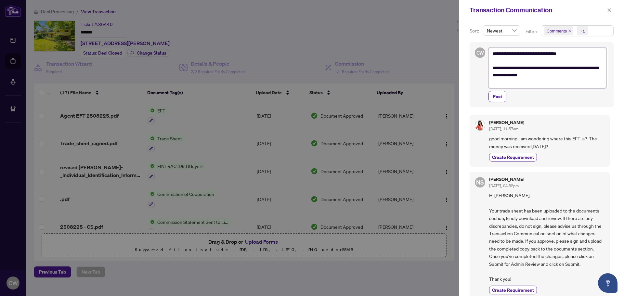
type textarea "**********"
click at [502, 96] on button "Post" at bounding box center [497, 96] width 18 height 11
type textarea "**********"
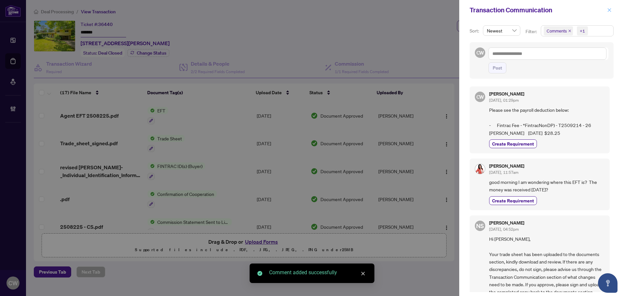
click at [608, 10] on icon "close" at bounding box center [609, 10] width 4 height 4
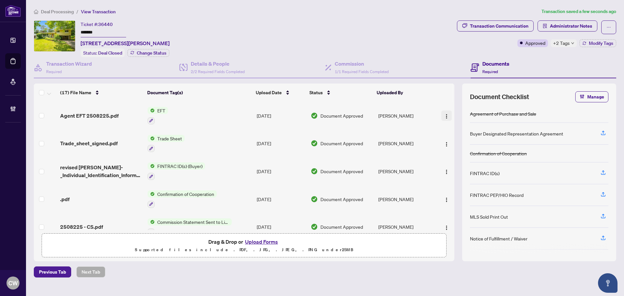
click at [446, 116] on img "button" at bounding box center [446, 116] width 5 height 5
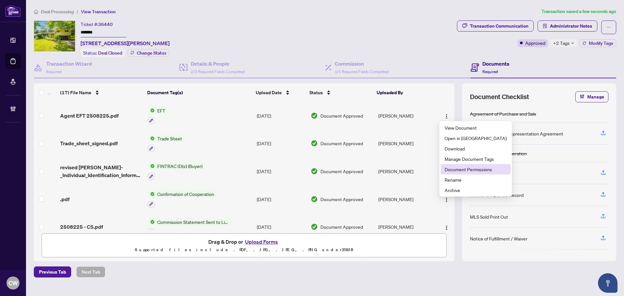
click at [461, 170] on span "Document Permissions" at bounding box center [475, 169] width 62 height 7
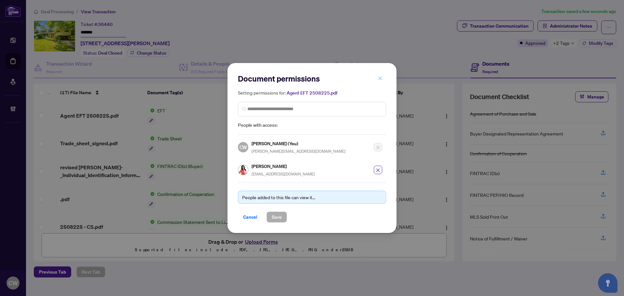
click at [381, 78] on icon "close" at bounding box center [380, 78] width 5 height 5
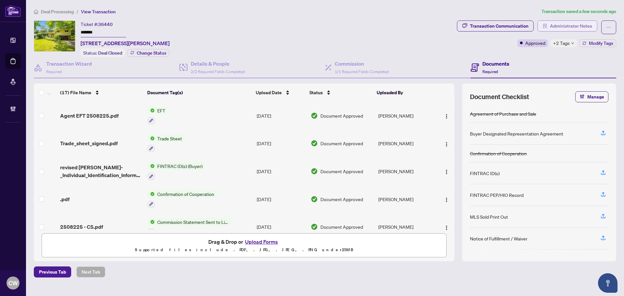
click at [563, 23] on span "Administrator Notes" at bounding box center [571, 26] width 42 height 10
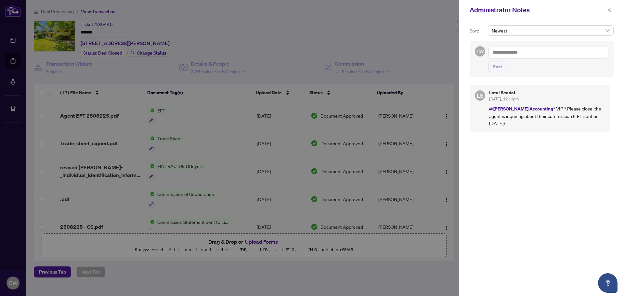
click at [510, 51] on textarea at bounding box center [548, 52] width 120 height 12
paste textarea "**********"
type textarea "**********"
drag, startPoint x: 496, startPoint y: 65, endPoint x: 532, endPoint y: 48, distance: 39.7
click at [496, 65] on span "Post" at bounding box center [496, 66] width 9 height 10
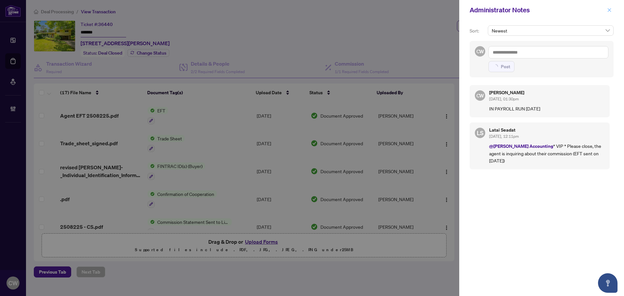
click at [607, 11] on icon "close" at bounding box center [609, 10] width 5 height 5
